Goal: Navigation & Orientation: Find specific page/section

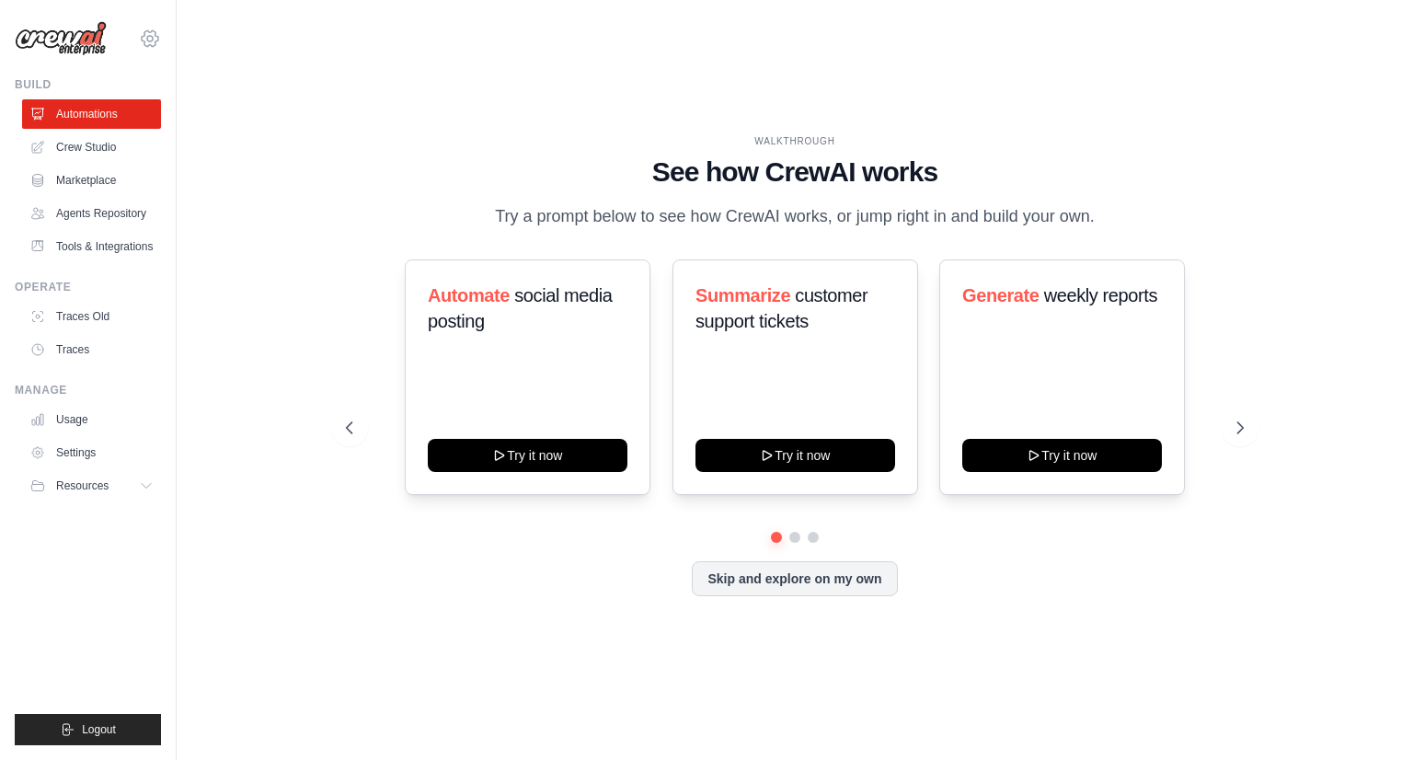
click at [146, 38] on icon at bounding box center [150, 39] width 22 height 22
click at [260, 322] on div "WALKTHROUGH See how CrewAI works Try a prompt below to see how CrewAI works, or…" at bounding box center [795, 379] width 1178 height 723
click at [102, 251] on link "Tools & Integrations" at bounding box center [93, 246] width 139 height 29
click at [148, 31] on icon at bounding box center [150, 38] width 17 height 16
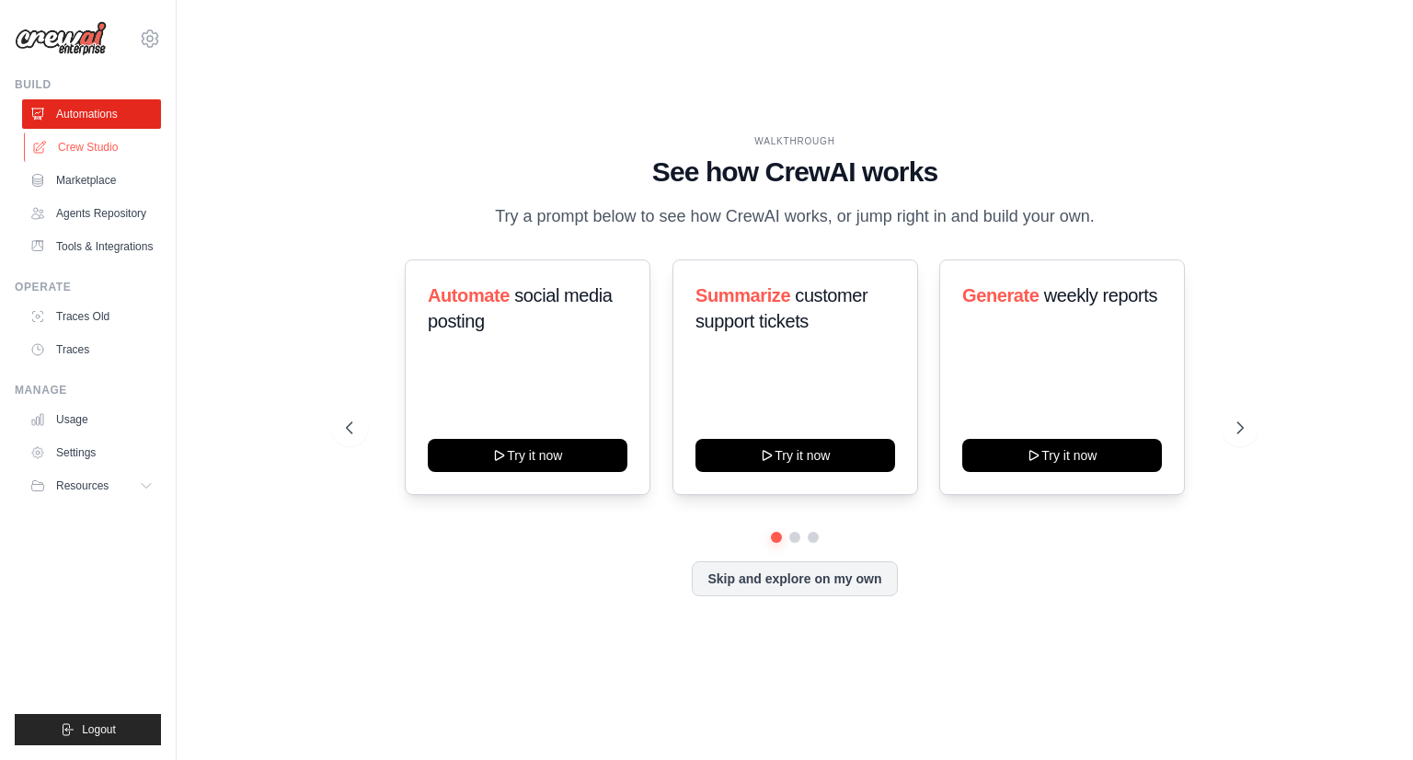
click at [129, 147] on link "Crew Studio" at bounding box center [93, 147] width 139 height 29
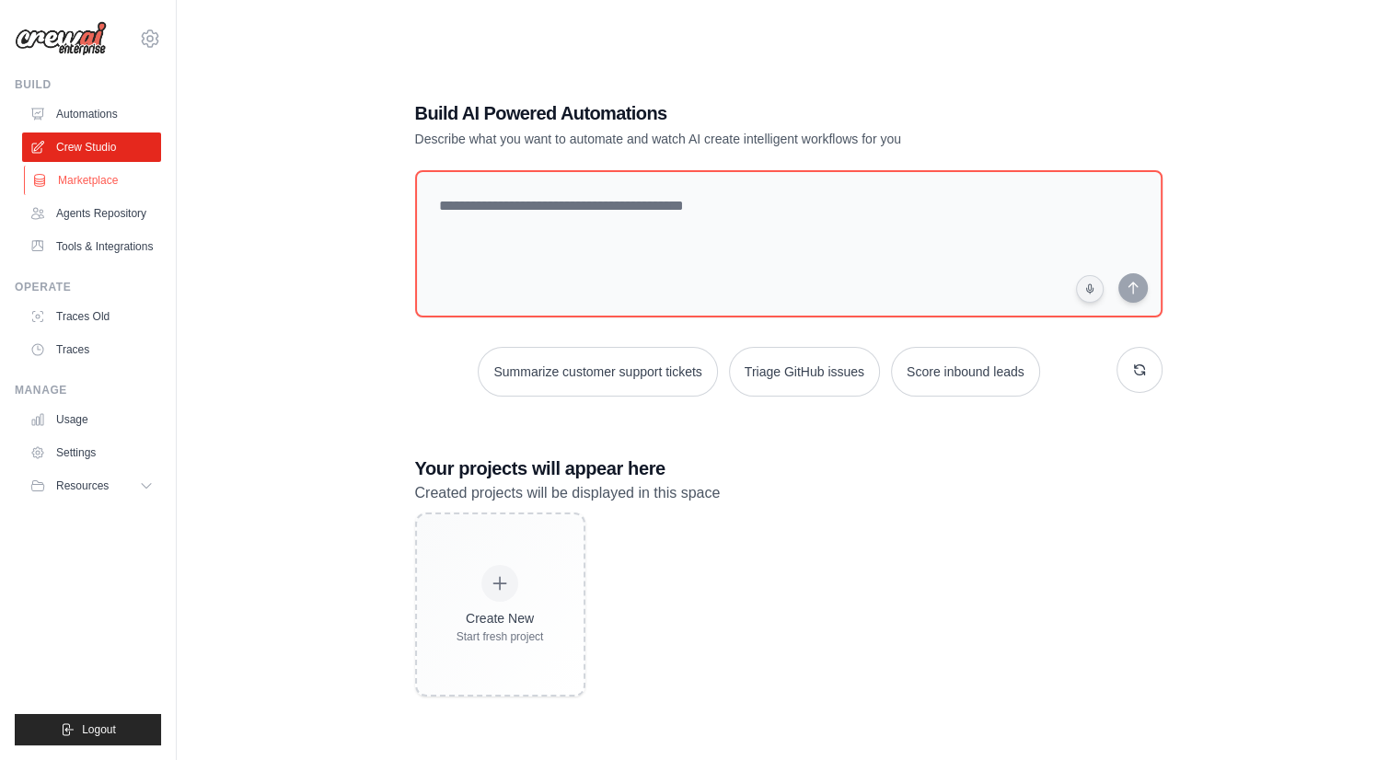
click at [117, 189] on link "Marketplace" at bounding box center [93, 180] width 139 height 29
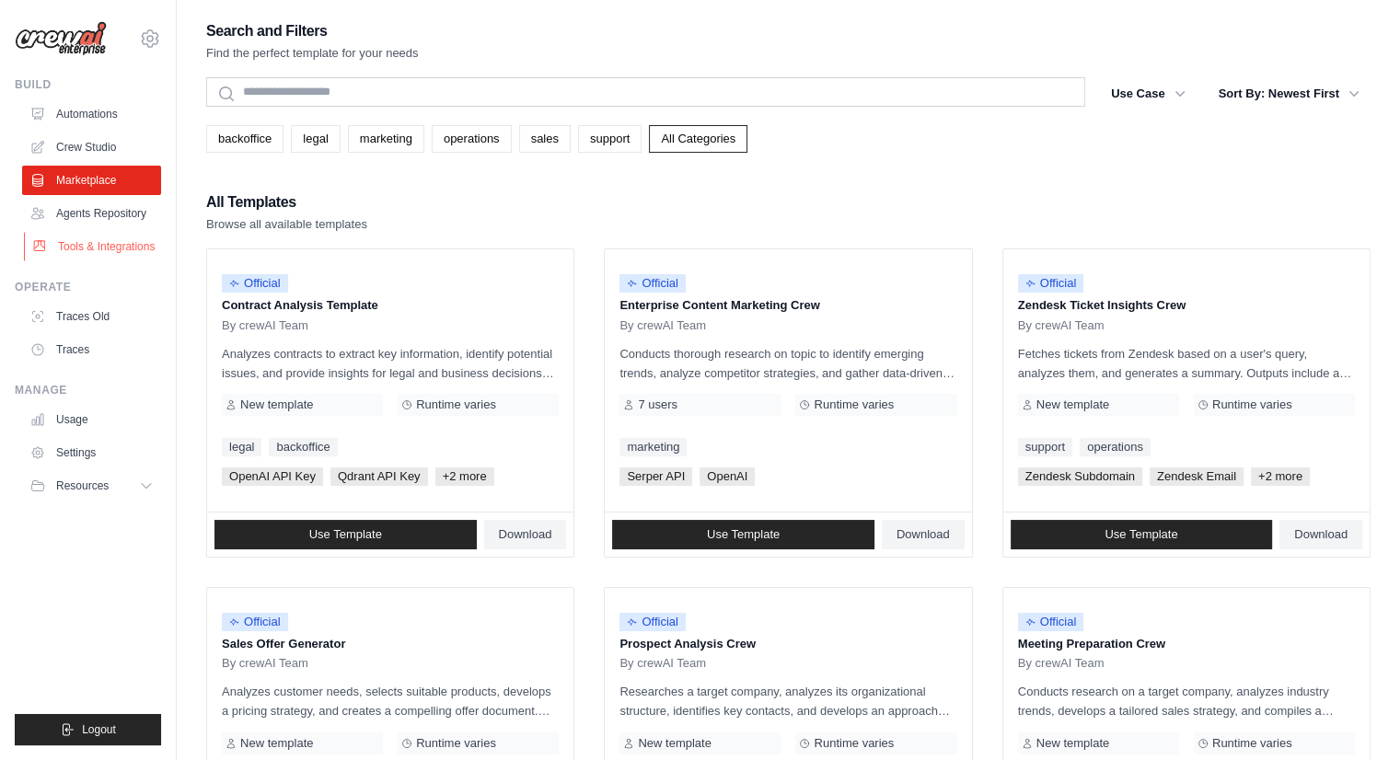
click at [96, 240] on link "Tools & Integrations" at bounding box center [93, 246] width 139 height 29
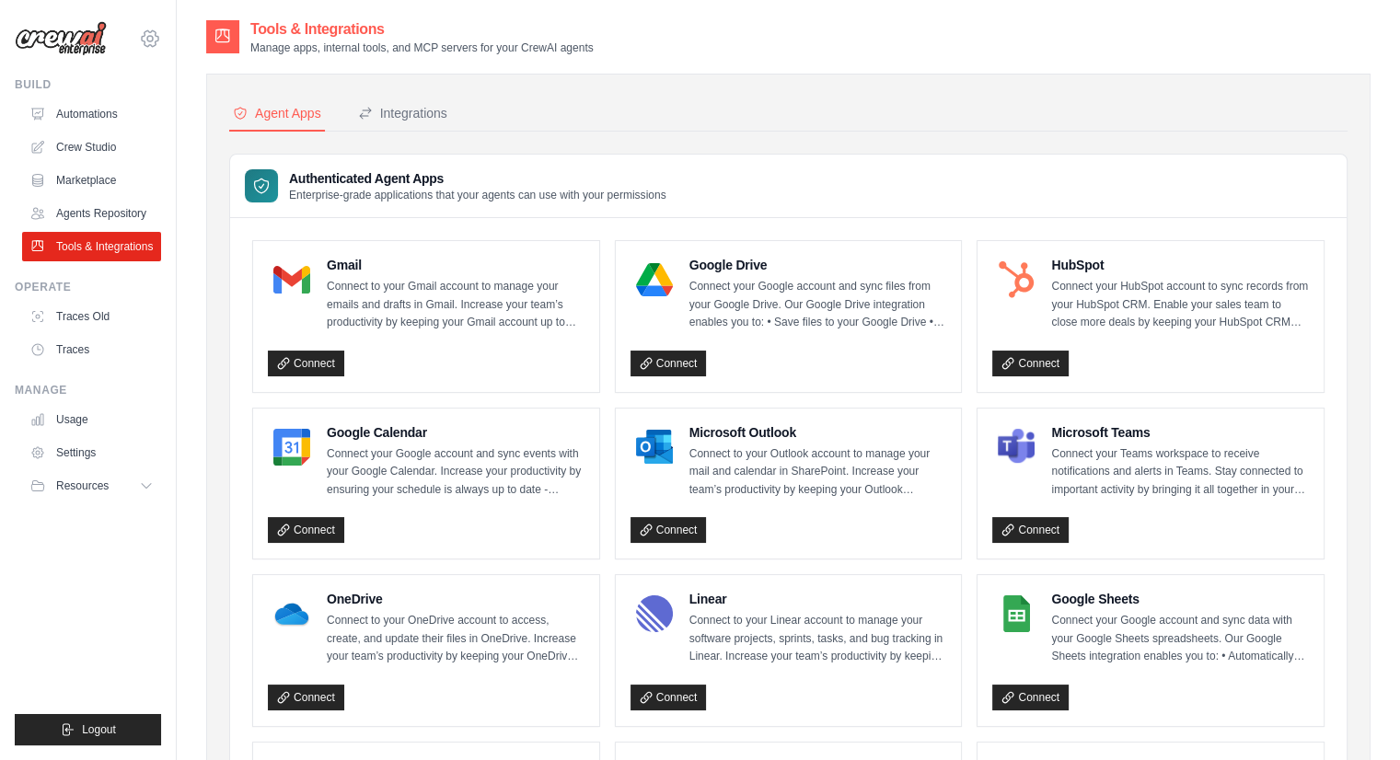
click at [152, 33] on icon at bounding box center [150, 39] width 22 height 22
click at [225, 110] on span "Settings" at bounding box center [228, 114] width 145 height 18
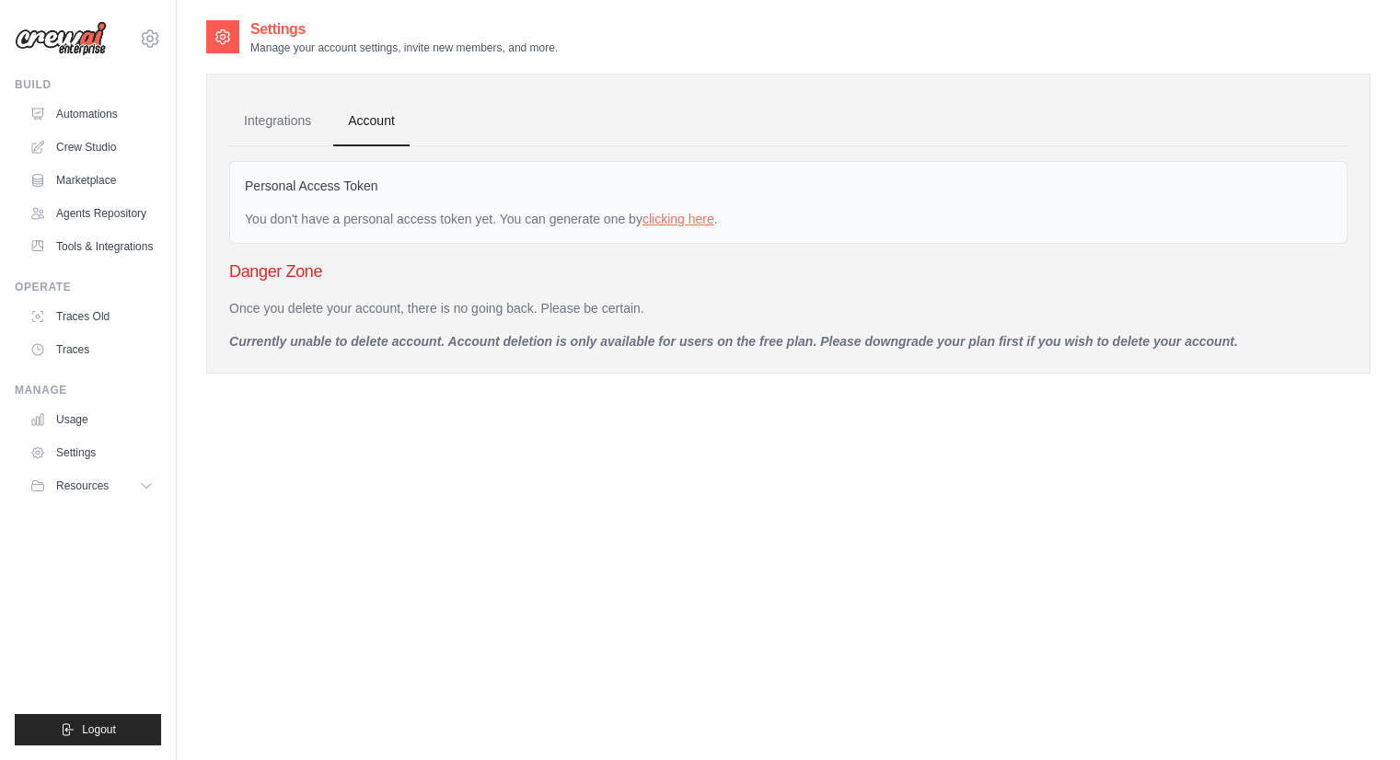
click at [89, 709] on ul "Build Automations Crew Studio Marketplace Agents Repository Resources Blog" at bounding box center [88, 411] width 146 height 668
click at [88, 729] on span "Logout" at bounding box center [99, 729] width 34 height 15
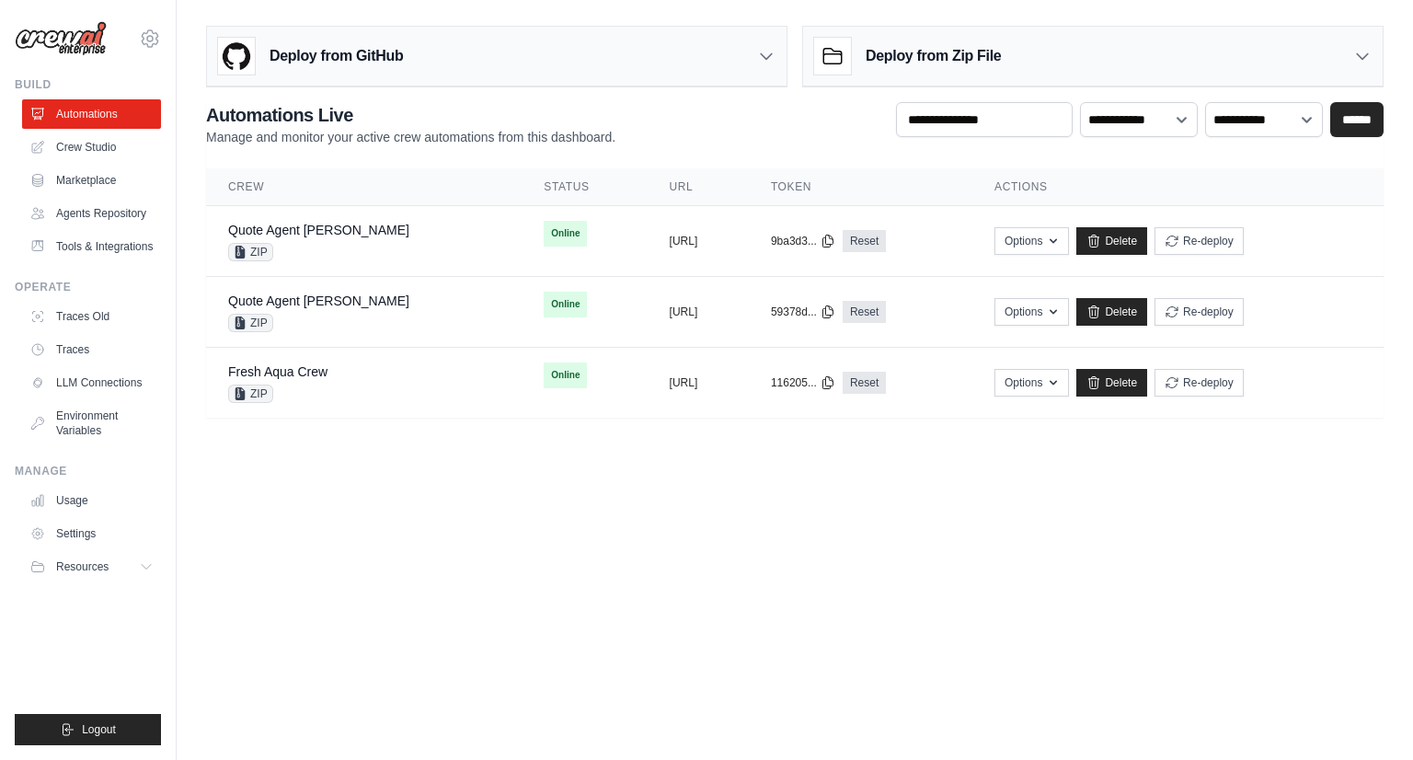
click at [1113, 506] on body "devangi.mehta@docusign.com Settings Build Automations" at bounding box center [706, 380] width 1413 height 760
click at [416, 63] on div "Deploy from GitHub" at bounding box center [497, 57] width 580 height 60
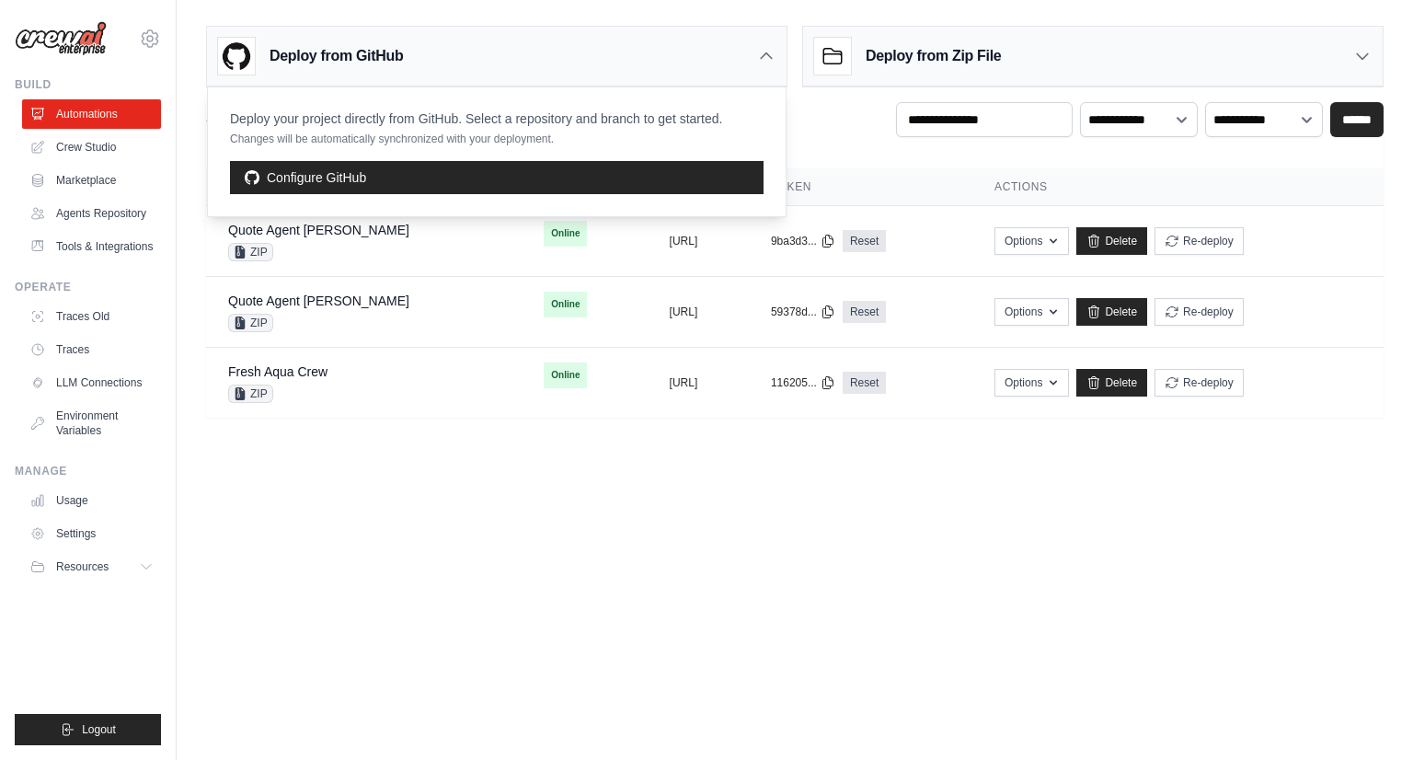
click at [437, 26] on div "Deploy from GitHub Deploy your project directly from GitHub. Select a repositor…" at bounding box center [497, 57] width 582 height 62
click at [444, 18] on div "Deploy from GitHub Deploy your project directly from GitHub. Select a repositor…" at bounding box center [795, 52] width 1178 height 69
click at [761, 57] on icon at bounding box center [766, 56] width 18 height 18
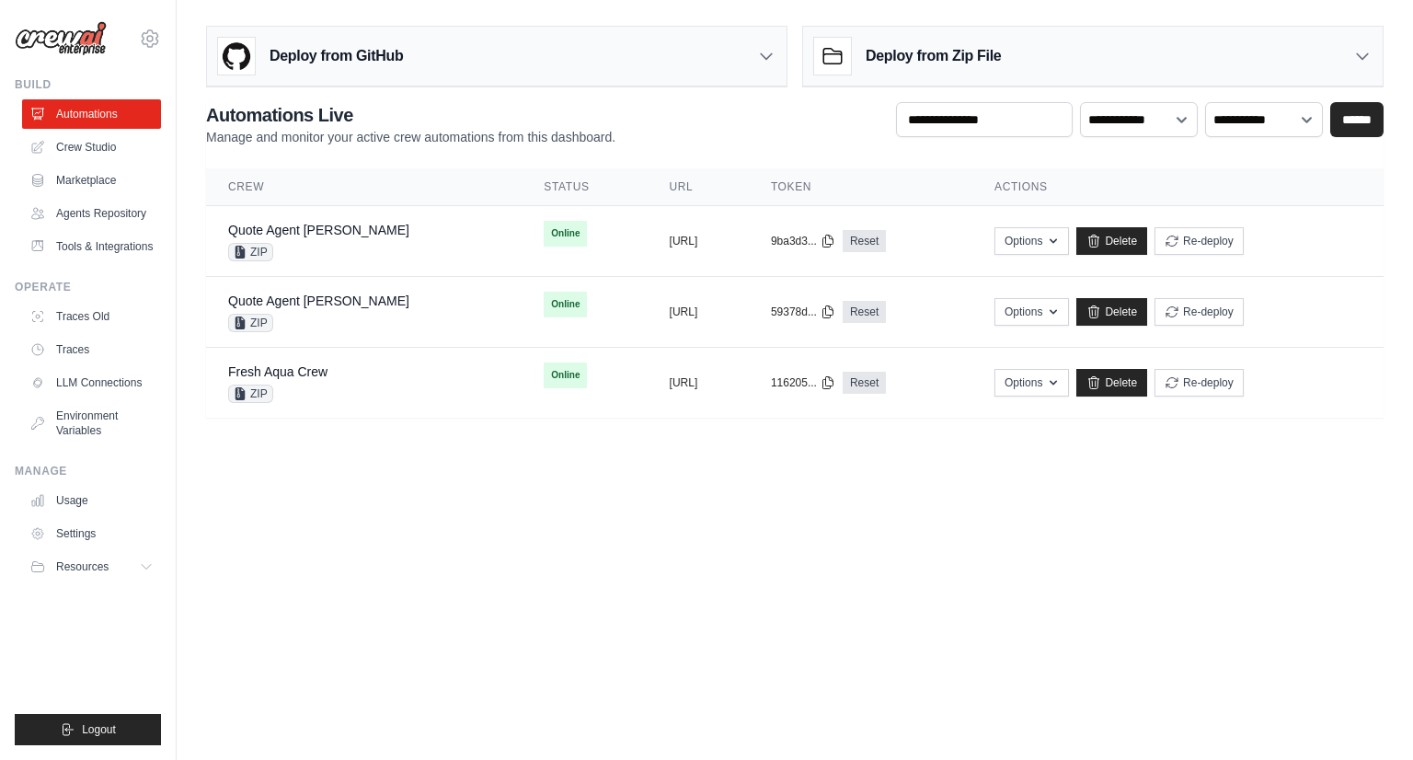
click at [562, 513] on body "devangi.mehta@docusign.com Settings Build Automations" at bounding box center [706, 380] width 1413 height 760
click at [154, 41] on icon at bounding box center [150, 39] width 22 height 22
click at [674, 123] on div "**********" at bounding box center [795, 124] width 1178 height 44
click at [1024, 63] on div "Deploy from Zip File" at bounding box center [1093, 57] width 580 height 60
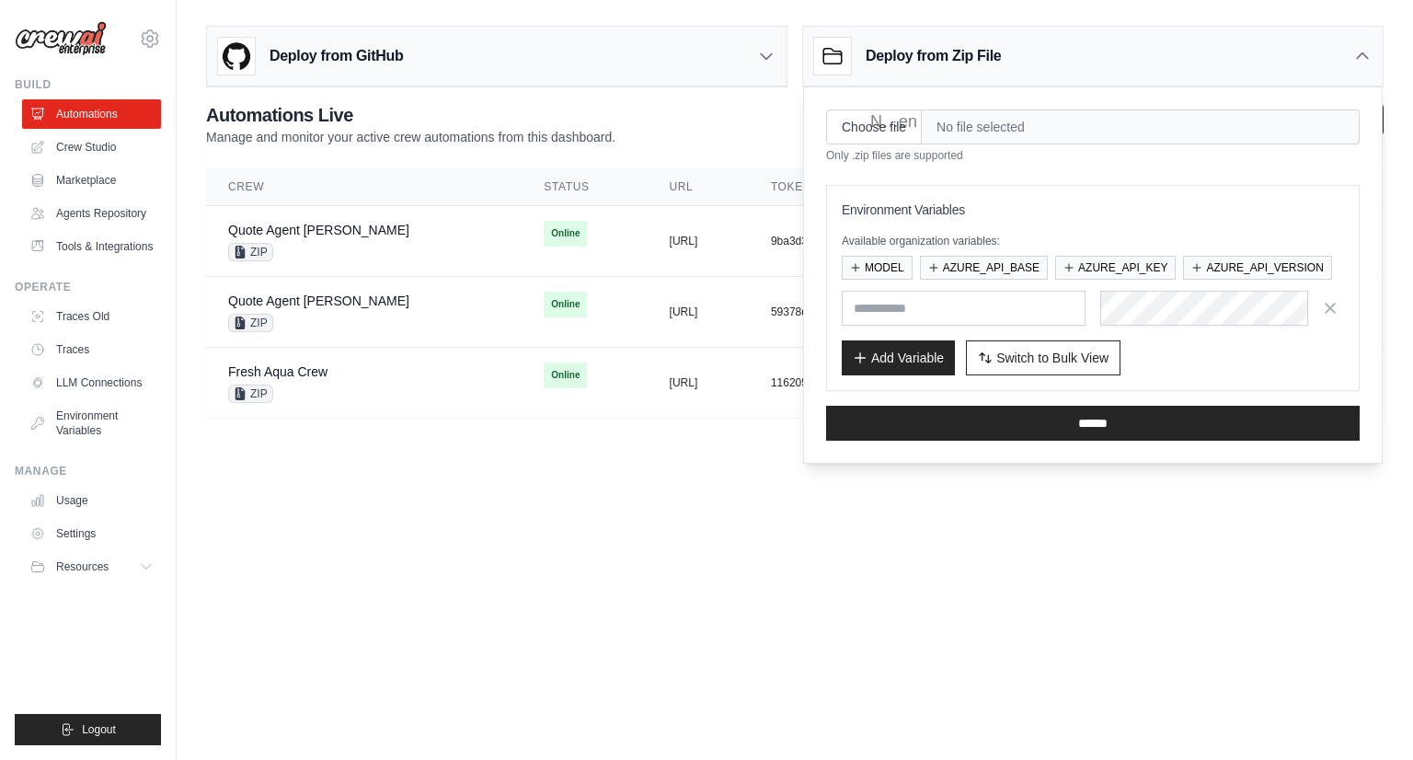
click at [1024, 63] on div "Deploy from Zip File" at bounding box center [1093, 57] width 580 height 60
